Goal: Register for event/course

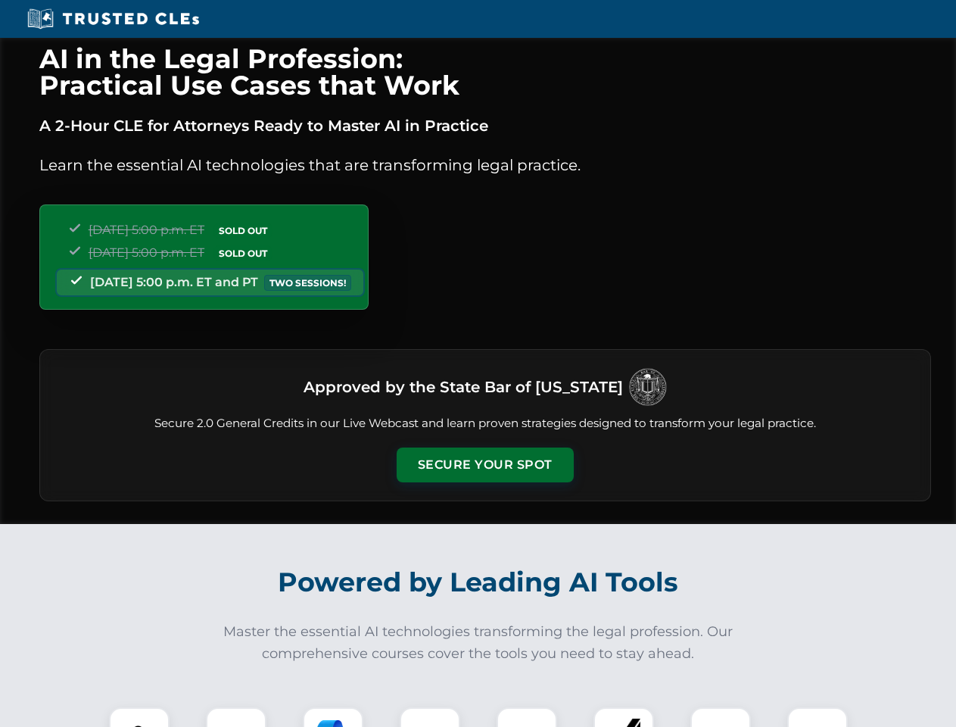
click at [484, 465] on button "Secure Your Spot" at bounding box center [485, 464] width 177 height 35
click at [139, 717] on img at bounding box center [139, 737] width 44 height 44
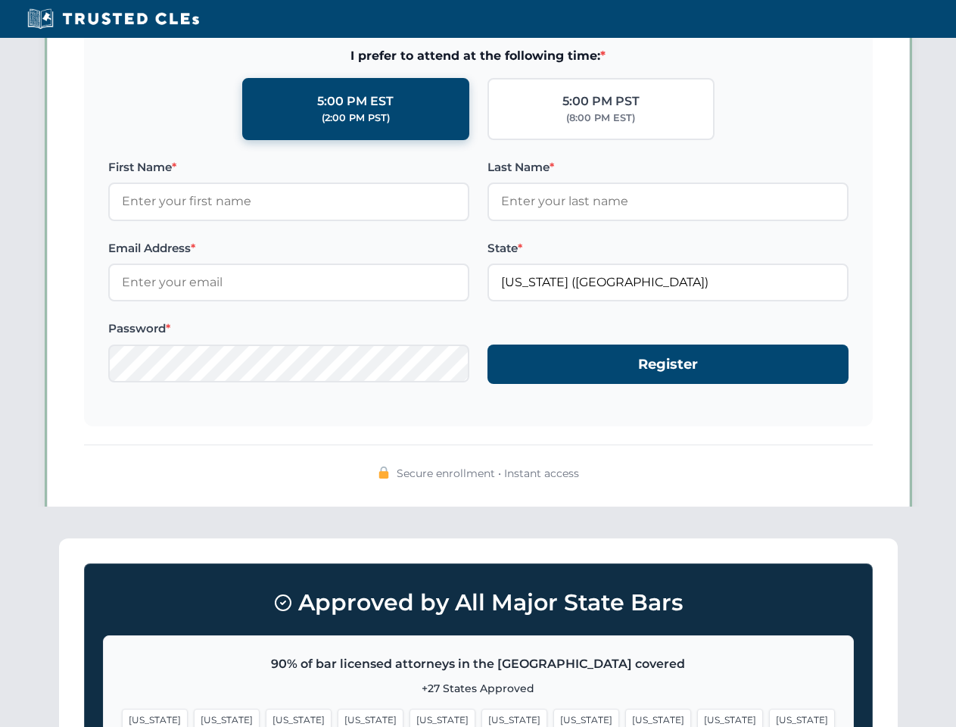
click at [553, 717] on span "[US_STATE]" at bounding box center [586, 720] width 66 height 22
click at [697, 717] on span "[US_STATE]" at bounding box center [730, 720] width 66 height 22
